Goal: Connect with others: Participate in discussion

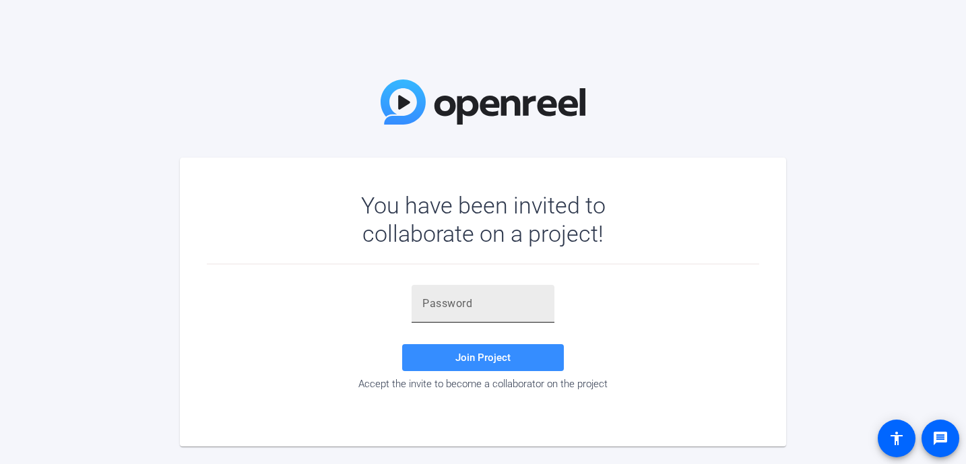
click at [463, 308] on input "text" at bounding box center [482, 304] width 121 height 16
paste input "3Hs9sd"
type input "3Hs9sd"
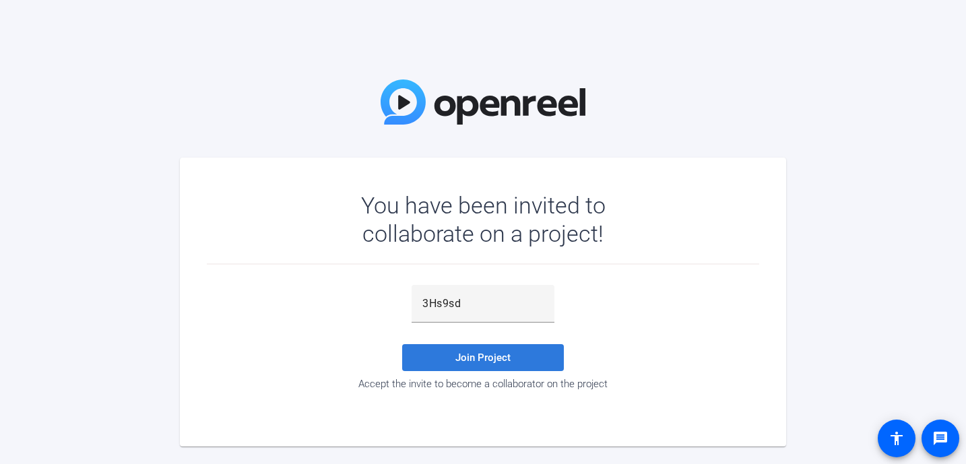
click at [492, 360] on span "Join Project" at bounding box center [482, 358] width 55 height 12
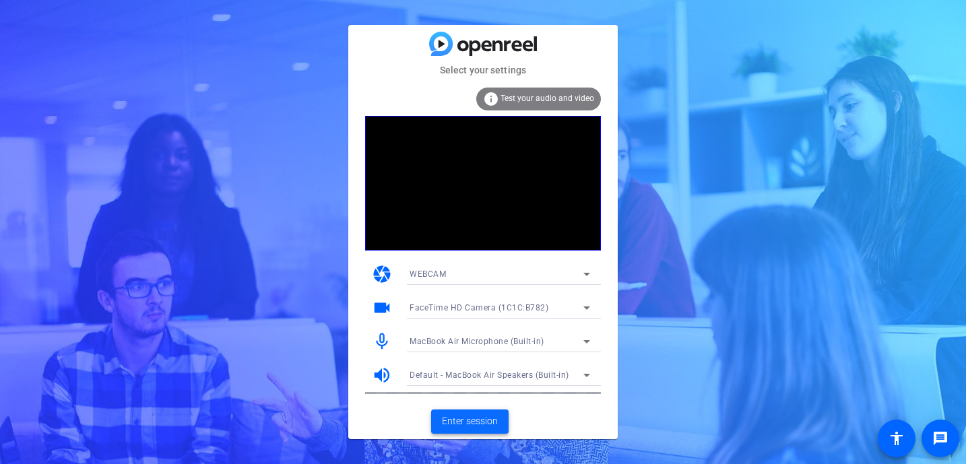
click at [464, 416] on span "Enter session" at bounding box center [470, 421] width 56 height 14
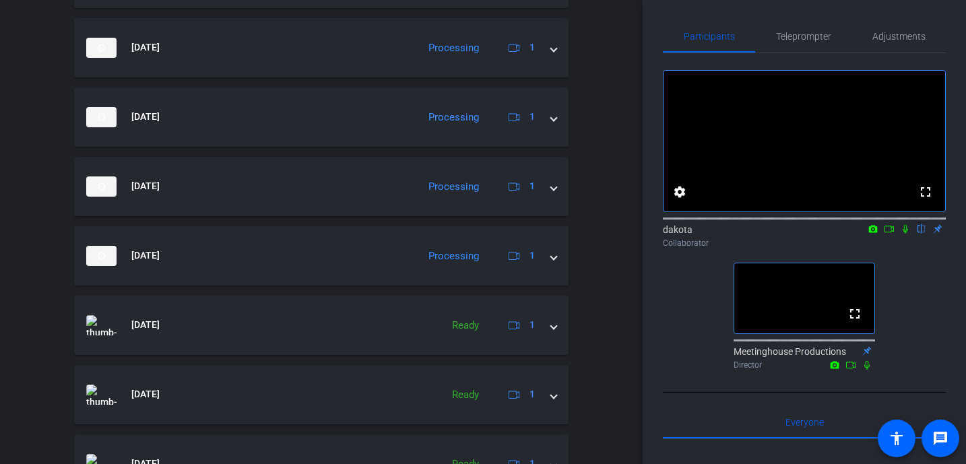
scroll to position [585, 0]
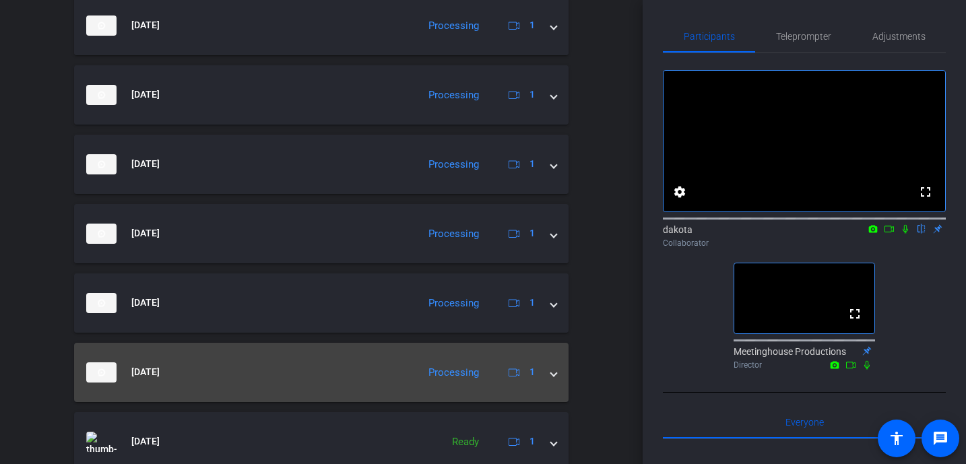
click at [558, 375] on mat-expansion-panel-header "[DATE] Processing 1" at bounding box center [321, 372] width 494 height 59
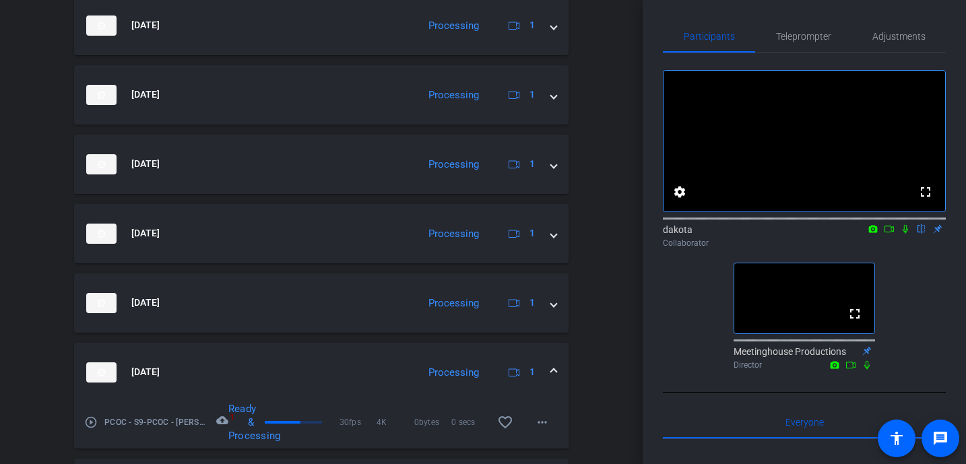
click at [552, 368] on span at bounding box center [553, 372] width 5 height 14
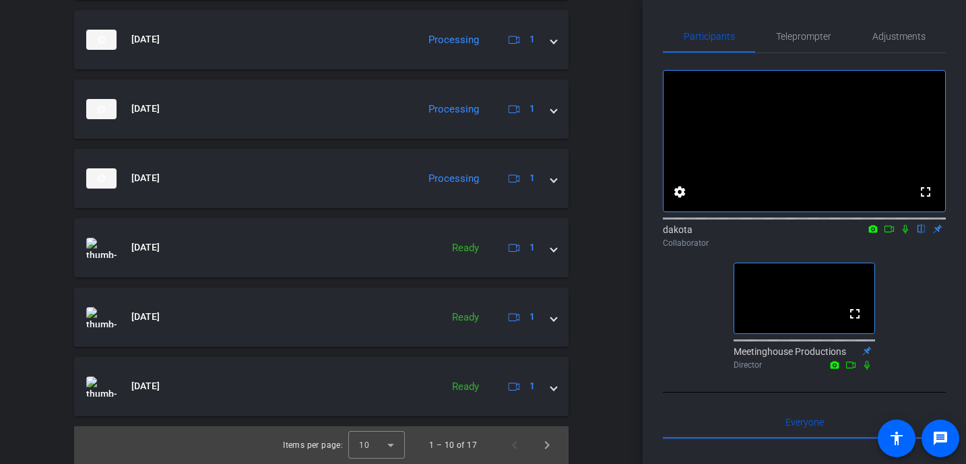
scroll to position [0, 0]
